Goal: Navigation & Orientation: Find specific page/section

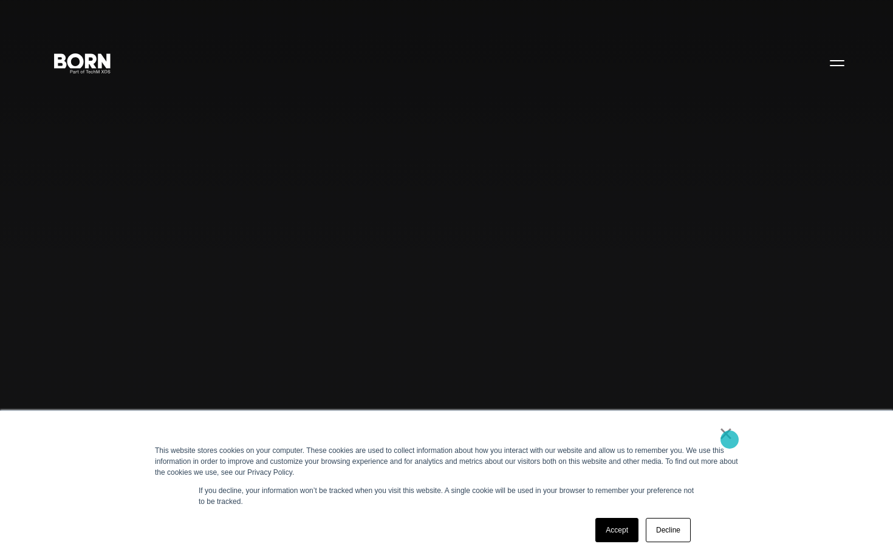
click at [729, 439] on link "×" at bounding box center [725, 433] width 15 height 11
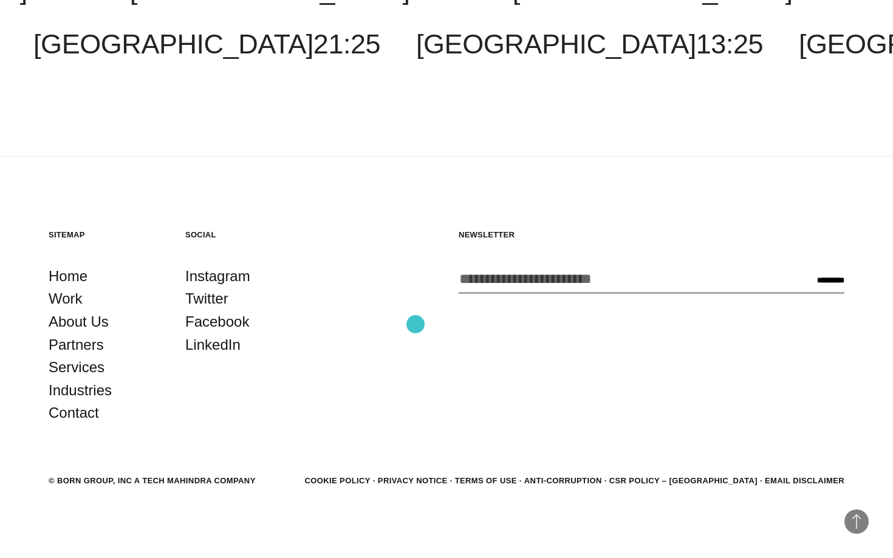
scroll to position [3863, 0]
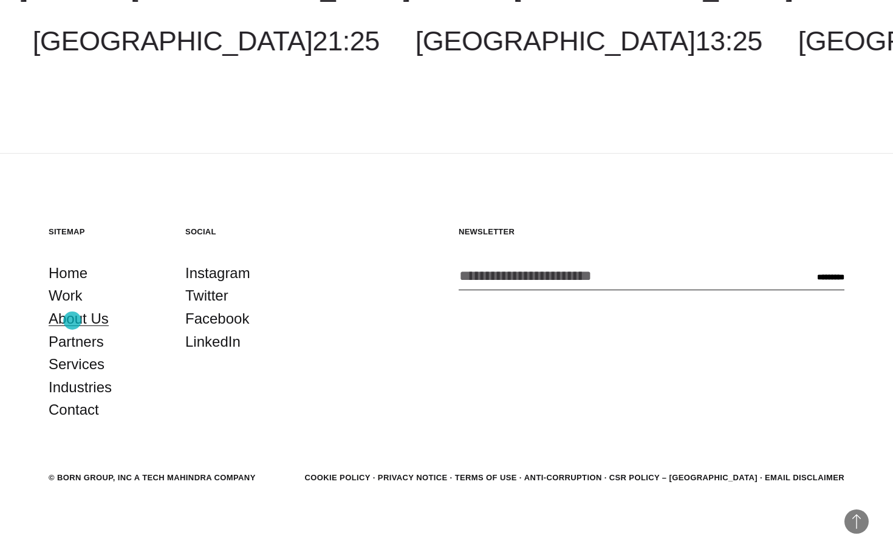
click at [72, 321] on link "About Us" at bounding box center [79, 318] width 60 height 23
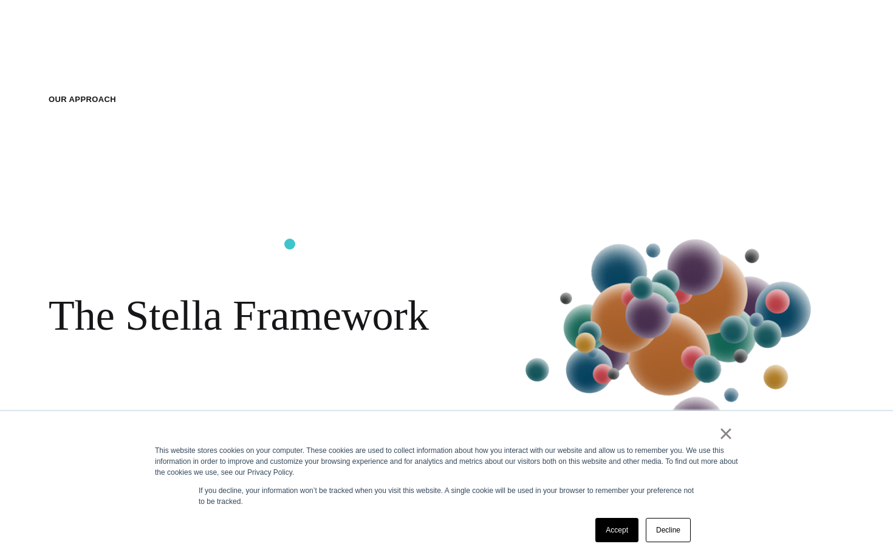
scroll to position [1701, 0]
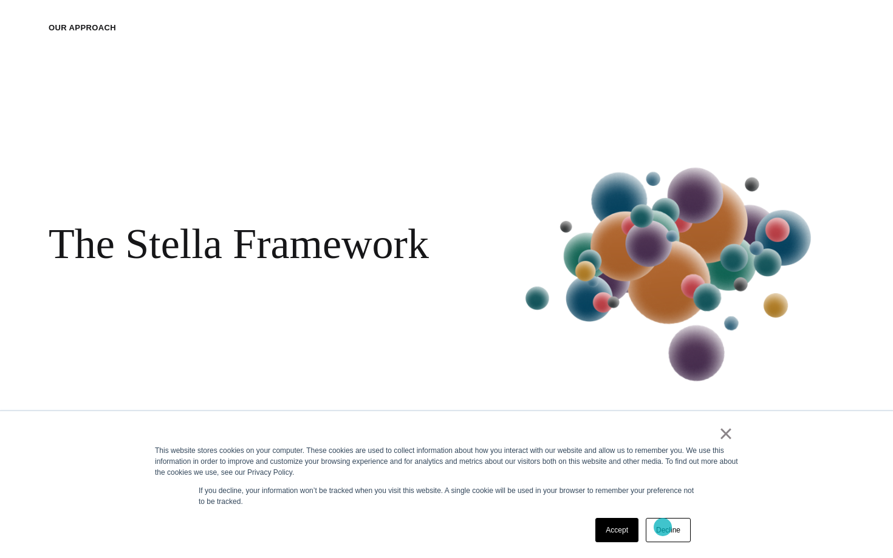
click at [662, 527] on link "Decline" at bounding box center [667, 530] width 45 height 24
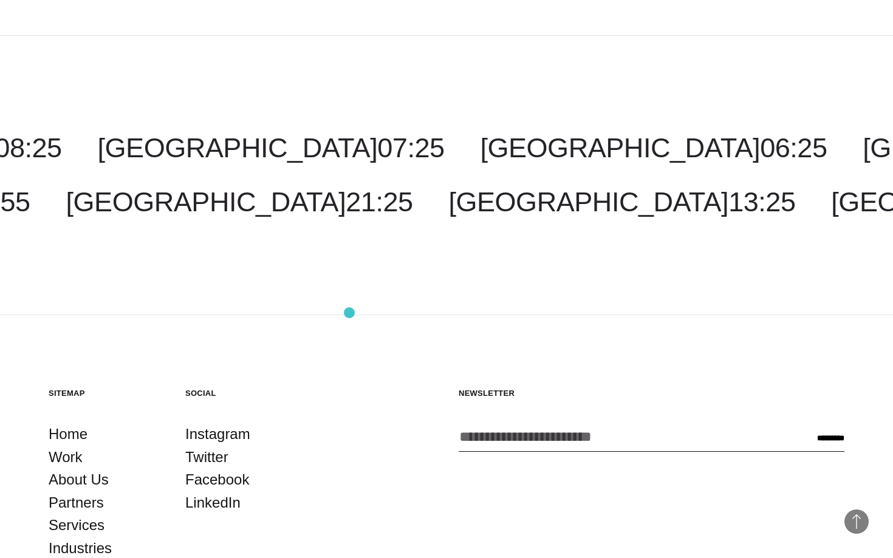
scroll to position [4494, 0]
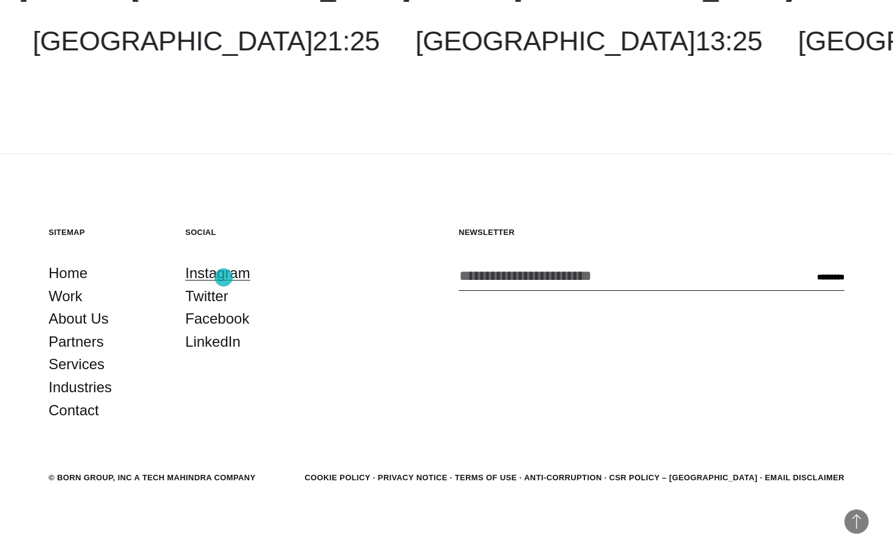
click at [223, 277] on link "Instagram" at bounding box center [217, 273] width 65 height 23
